Goal: Communication & Community: Share content

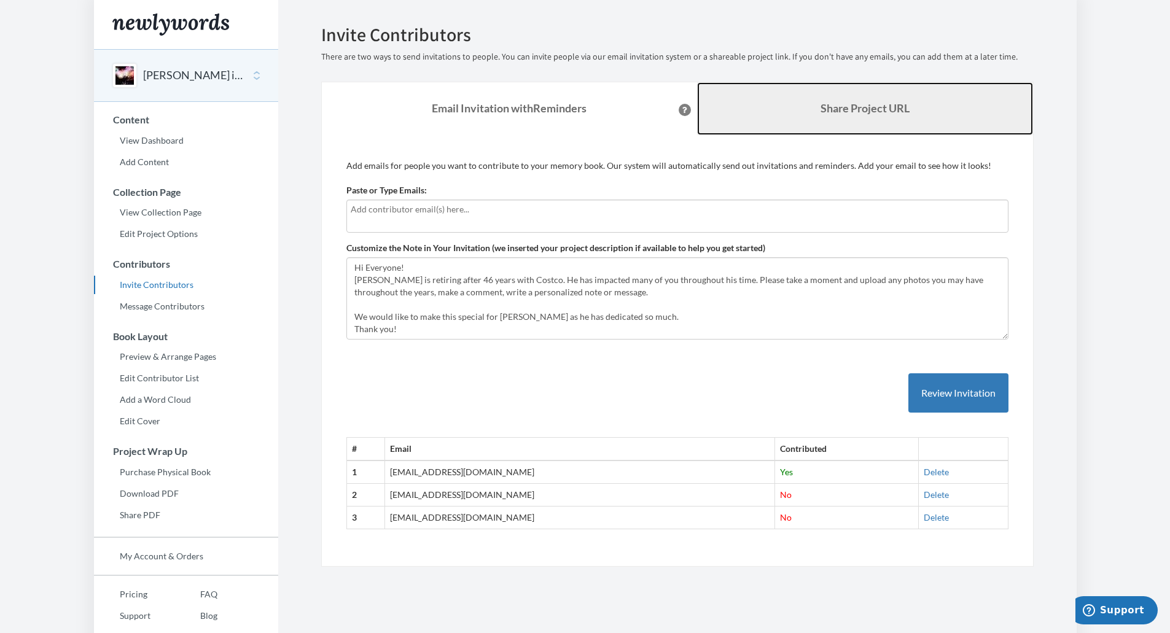
click at [883, 96] on link "Share Project URL" at bounding box center [865, 108] width 336 height 53
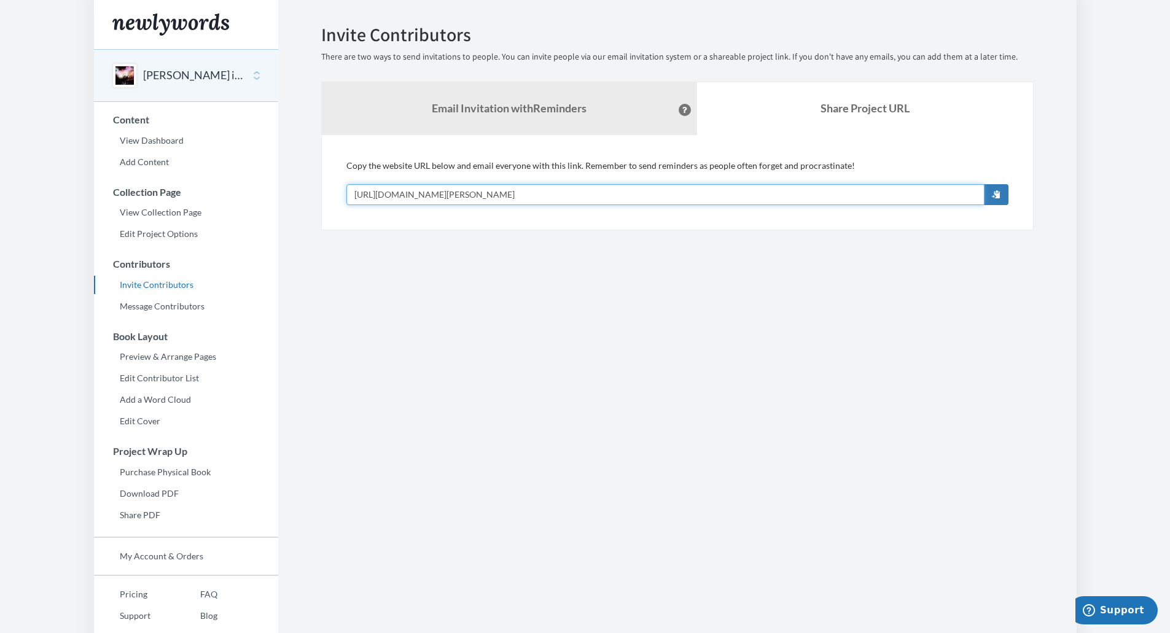
click at [601, 187] on input "[URL][DOMAIN_NAME][PERSON_NAME]" at bounding box center [666, 194] width 638 height 21
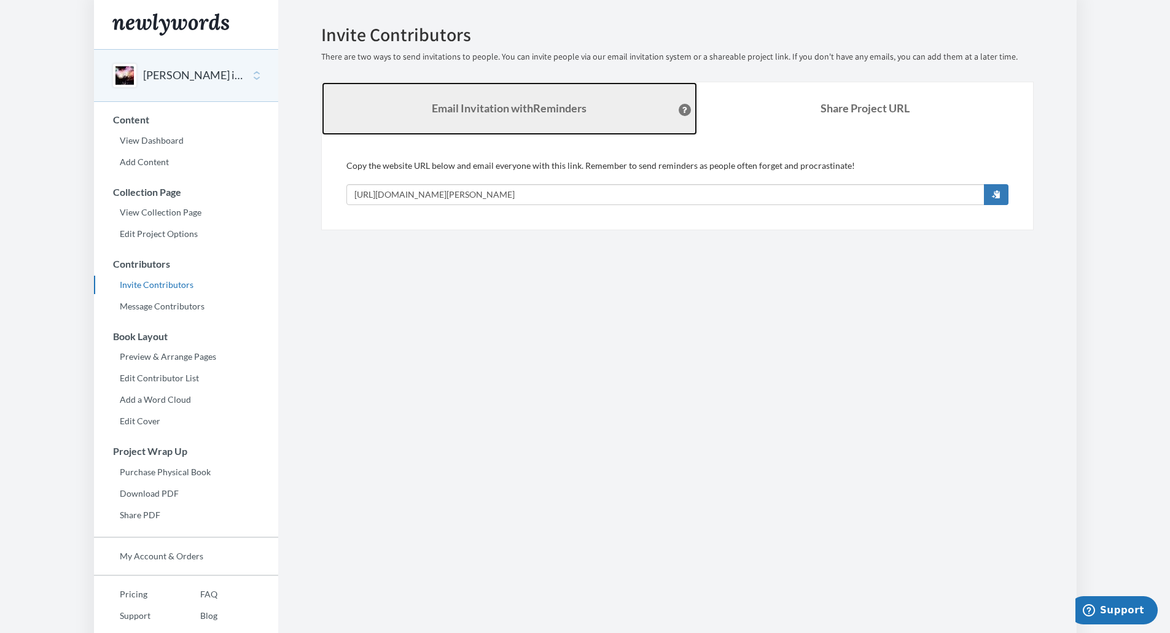
click at [466, 118] on link "Email Invitation with Reminders" at bounding box center [509, 108] width 375 height 53
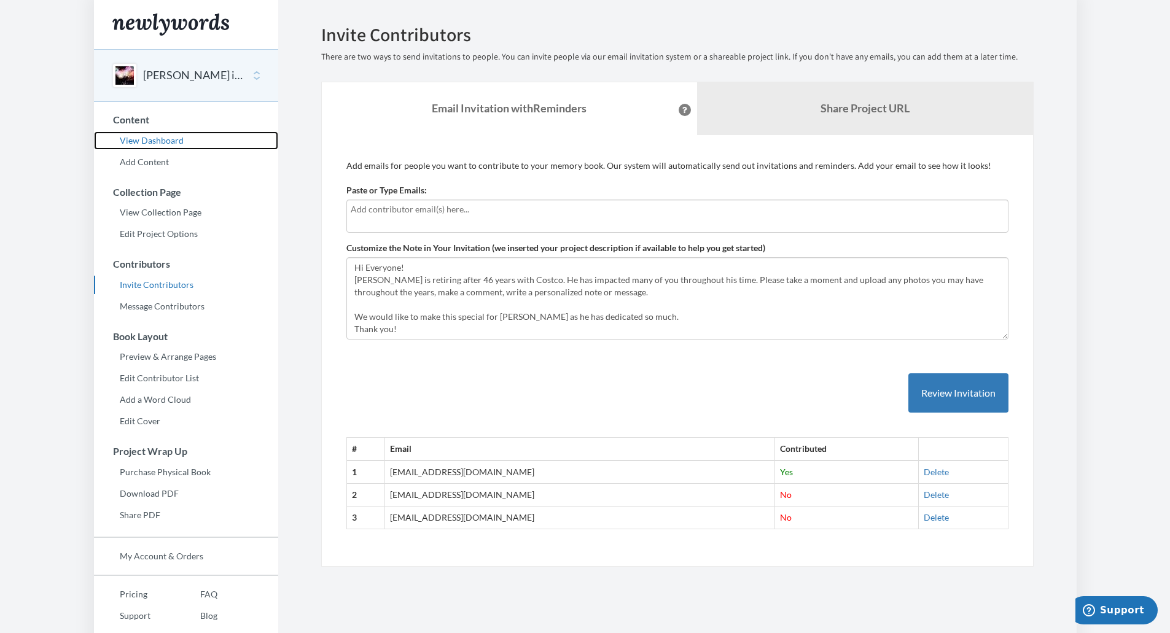
click at [153, 141] on link "View Dashboard" at bounding box center [186, 140] width 184 height 18
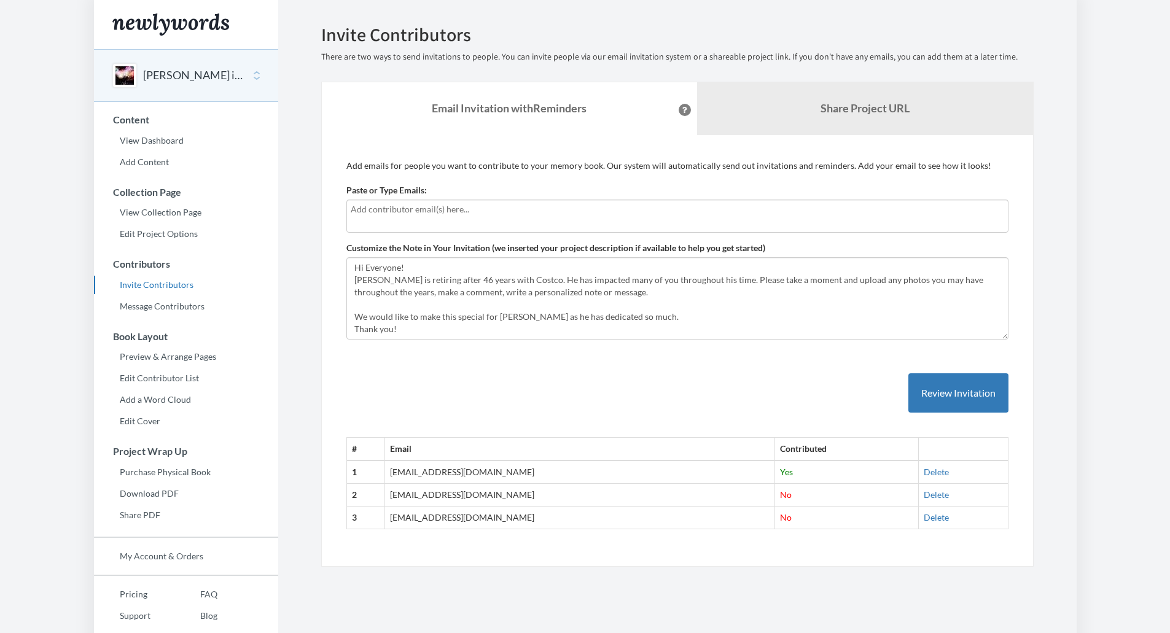
click at [430, 212] on input "text" at bounding box center [678, 210] width 654 height 14
click at [574, 212] on input "text" at bounding box center [678, 210] width 654 height 14
type input "[EMAIL_ADDRESS][DOMAIN_NAME]"
click at [934, 389] on button "Review Invitation" at bounding box center [959, 394] width 100 height 40
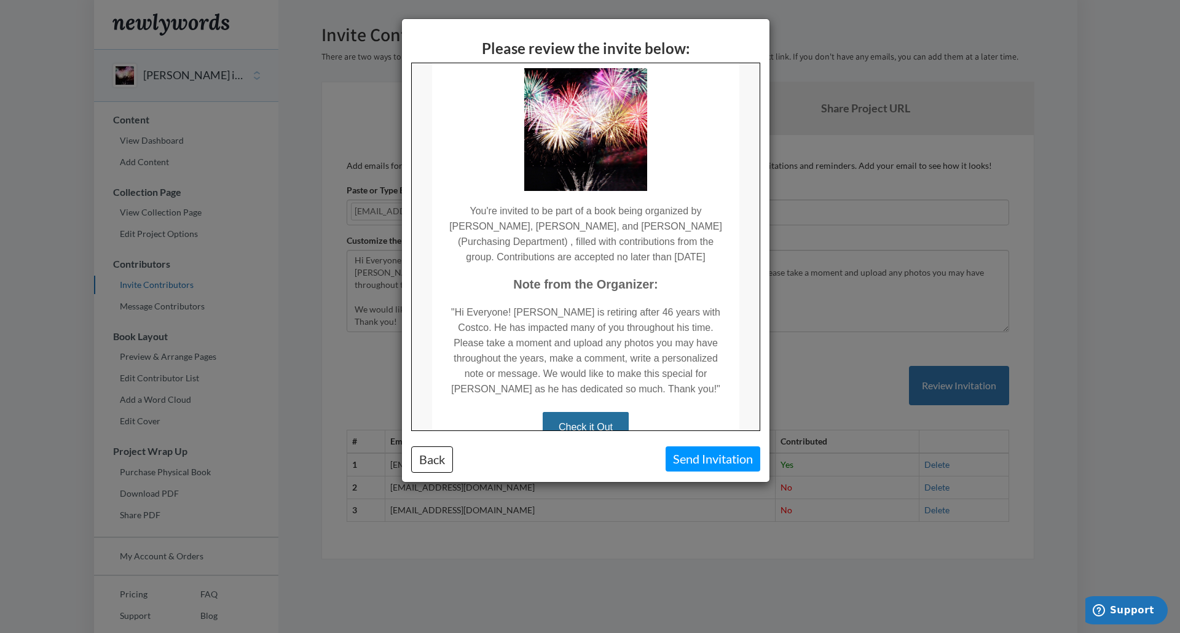
scroll to position [131, 0]
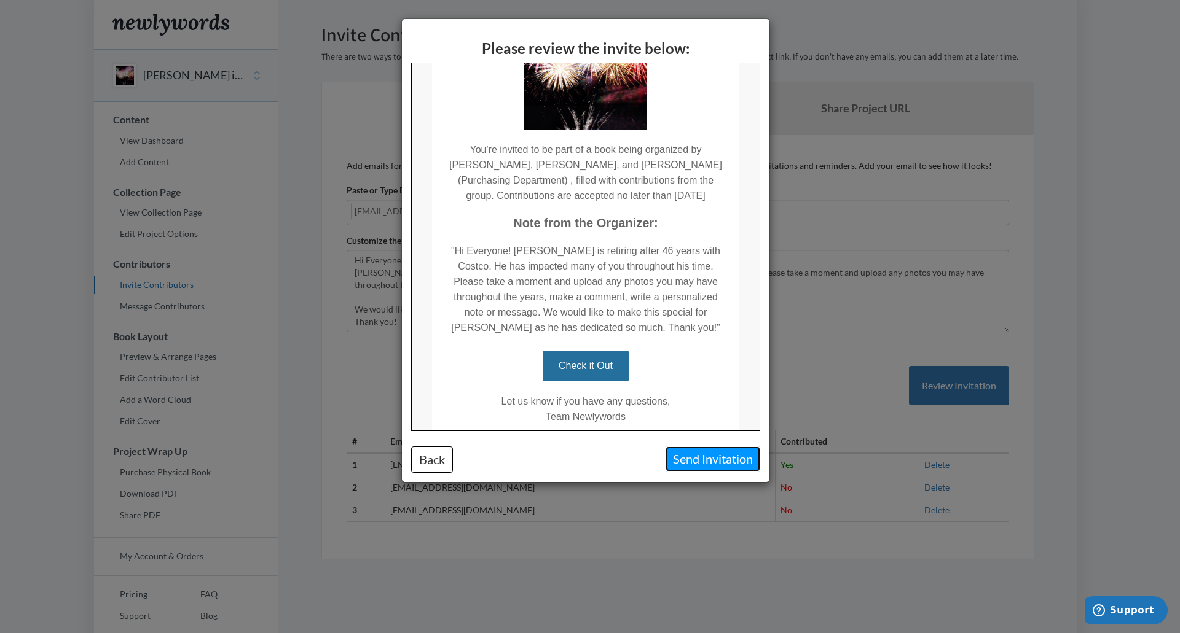
click at [692, 466] on button "Send Invitation" at bounding box center [712, 459] width 95 height 25
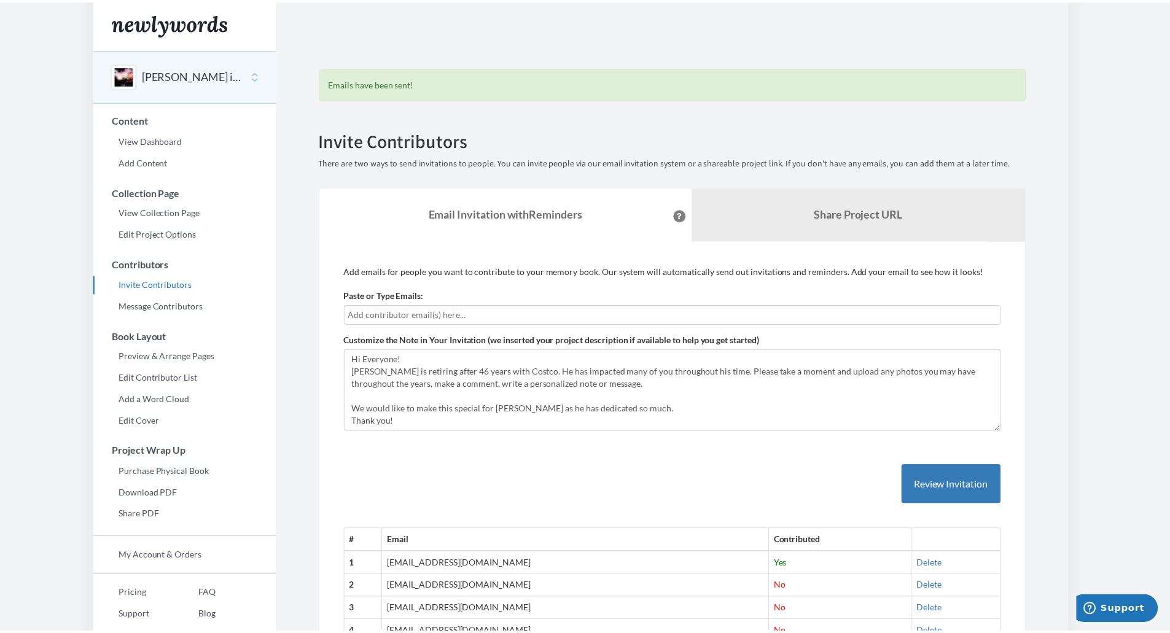
scroll to position [0, 0]
